Goal: Information Seeking & Learning: Learn about a topic

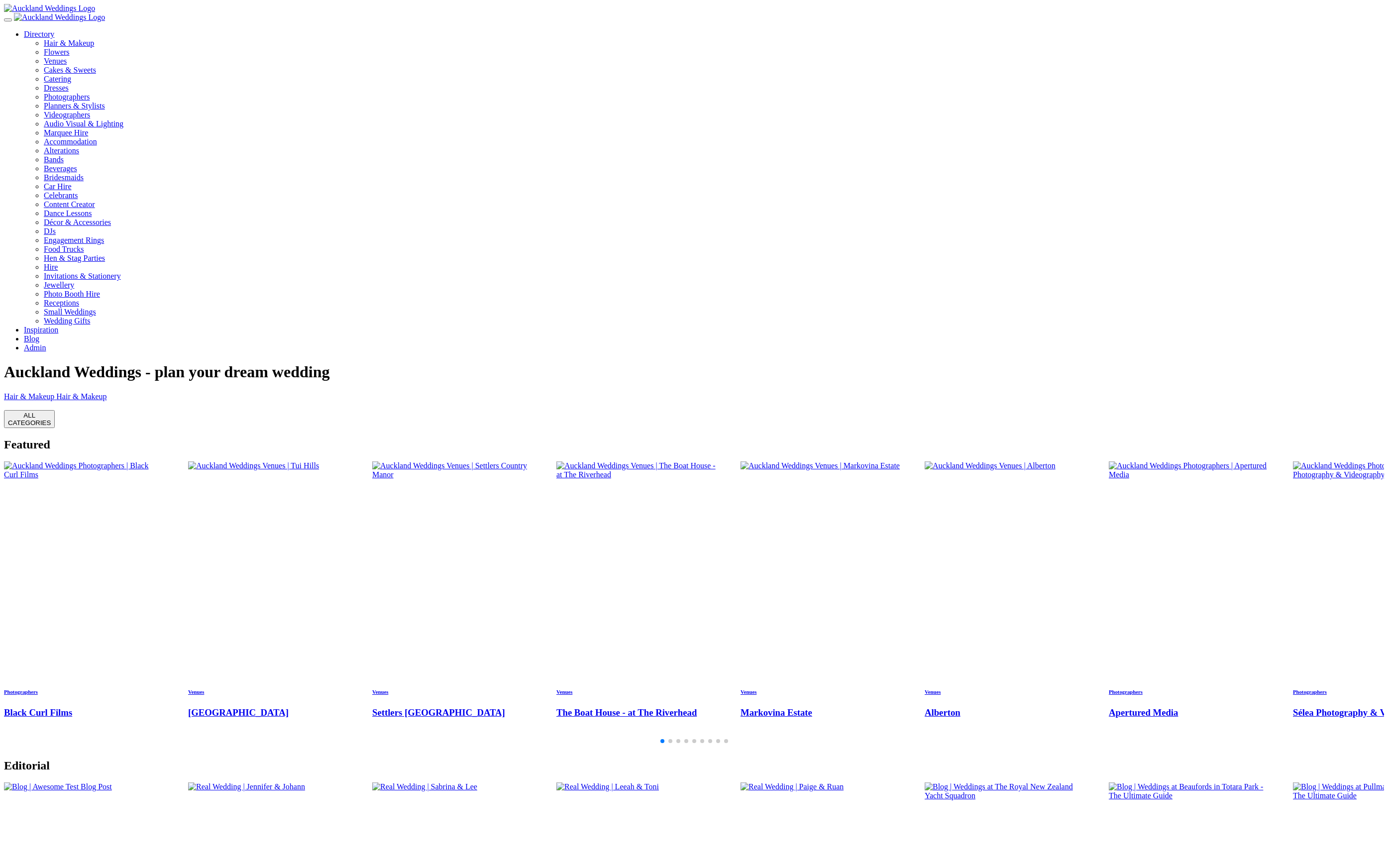
click at [40, 335] on link "Blog" at bounding box center [31, 338] width 16 height 8
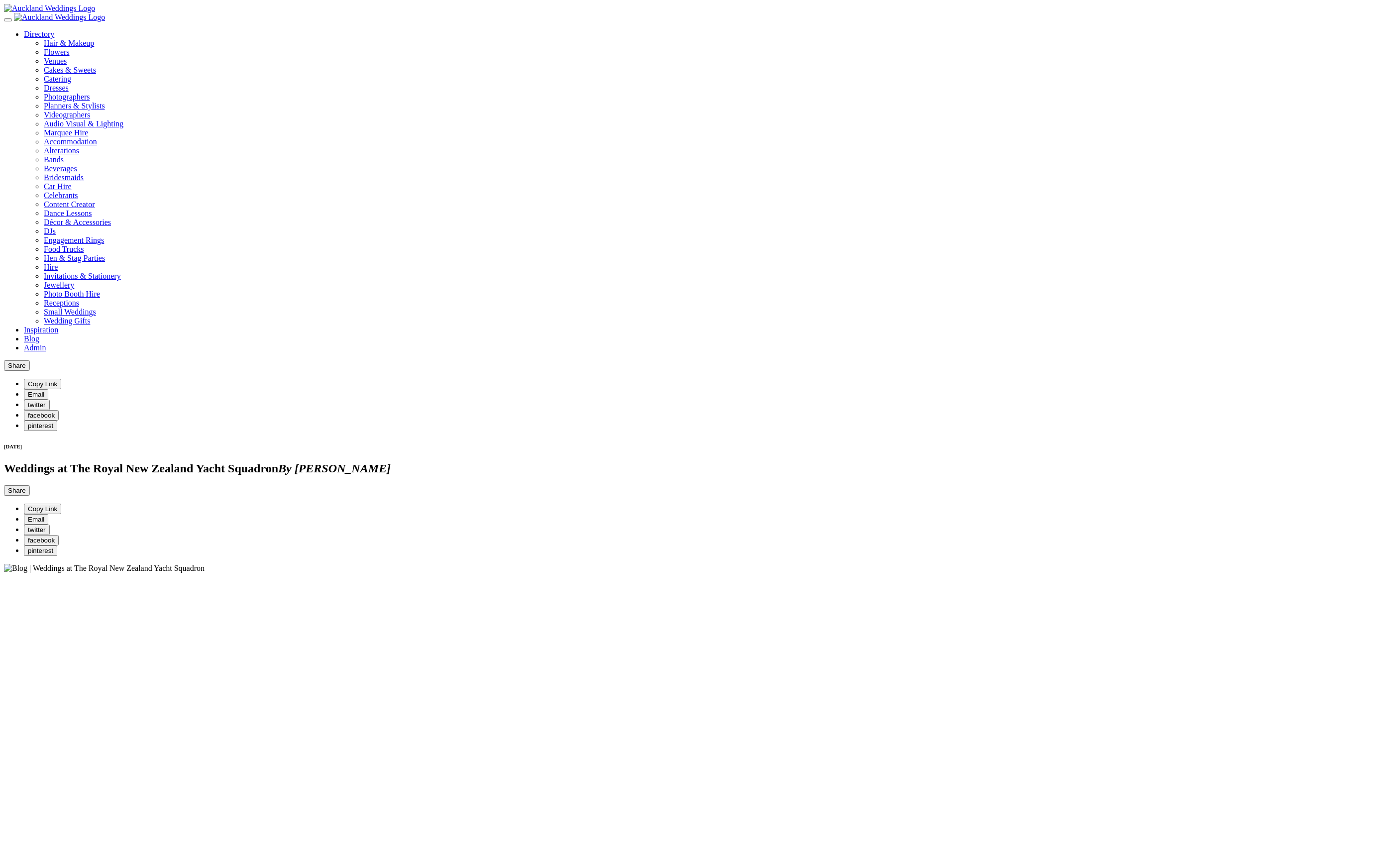
click at [390, 462] on icon "By Avya Hlaváč" at bounding box center [334, 468] width 112 height 13
